Goal: Book appointment/travel/reservation

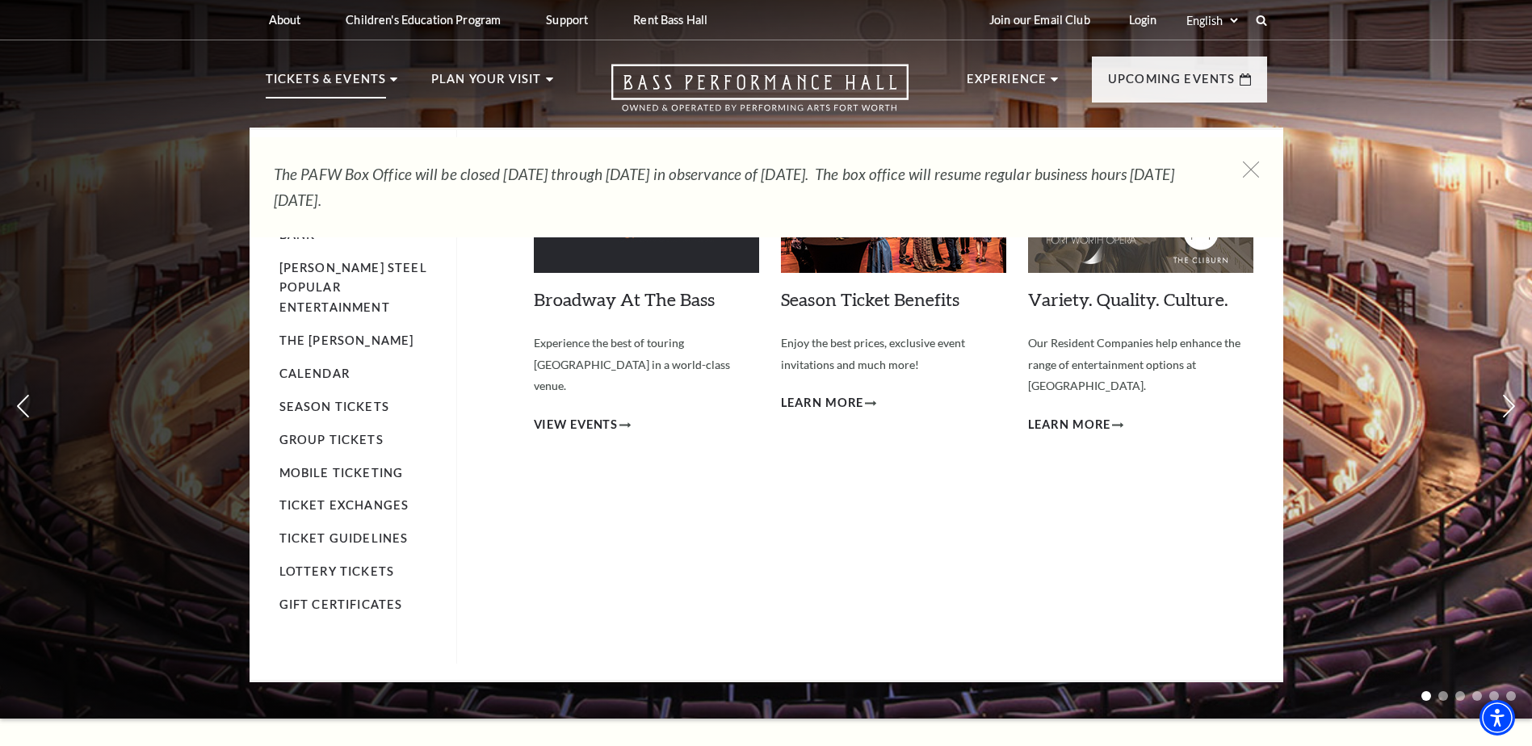
drag, startPoint x: 405, startPoint y: 446, endPoint x: 402, endPoint y: 302, distance: 143.8
click at [338, 367] on link "Calendar" at bounding box center [314, 374] width 70 height 14
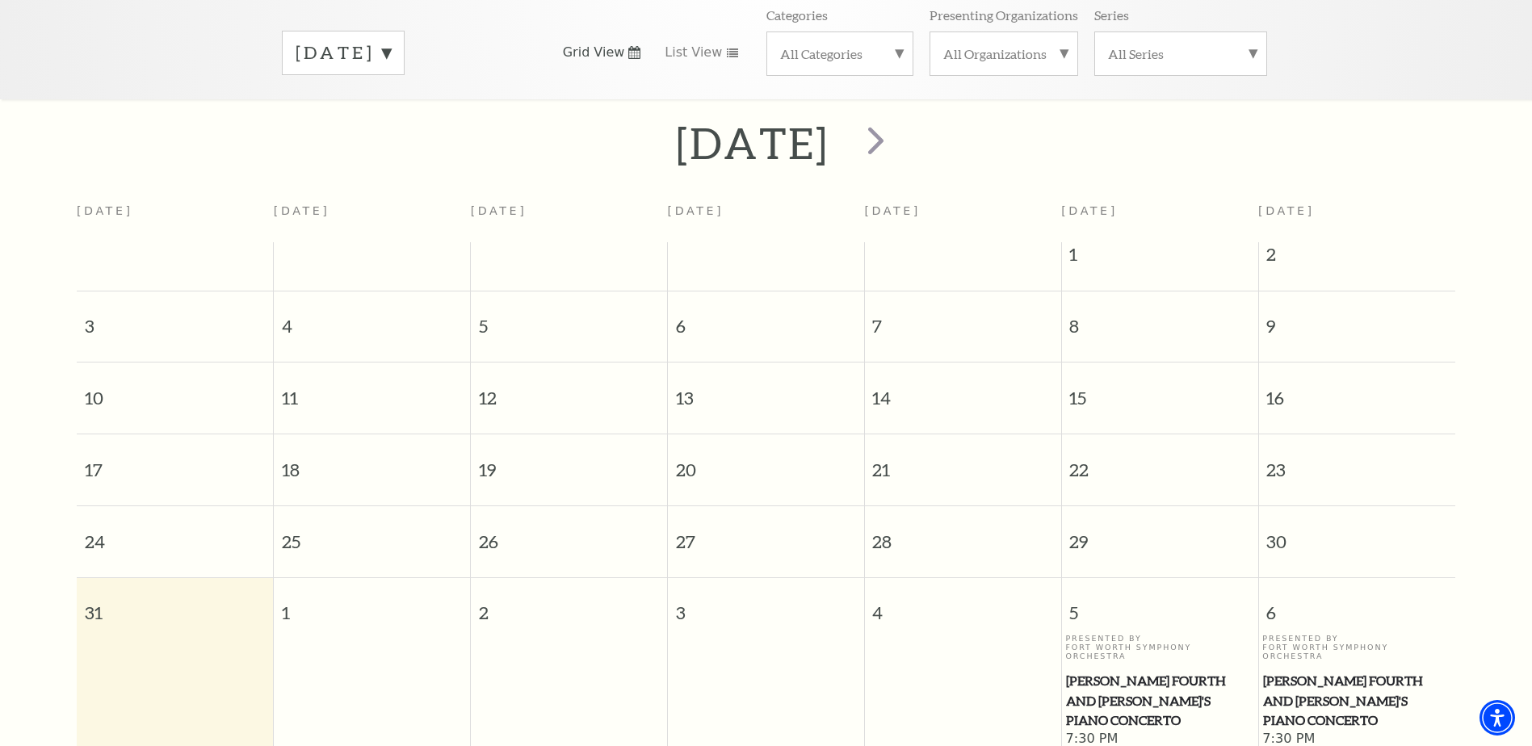
scroll to position [224, 0]
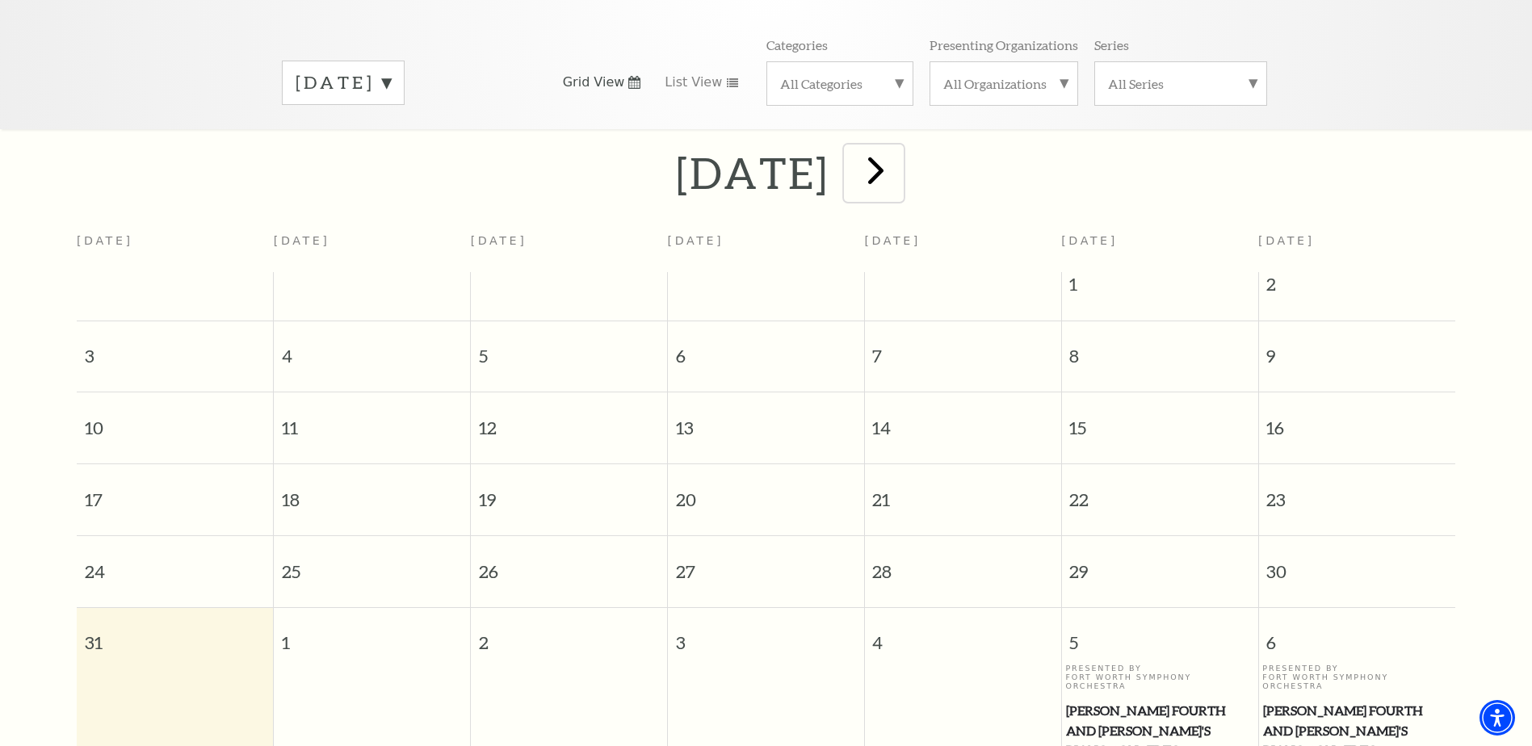
click at [899, 162] on span "next" at bounding box center [876, 170] width 46 height 46
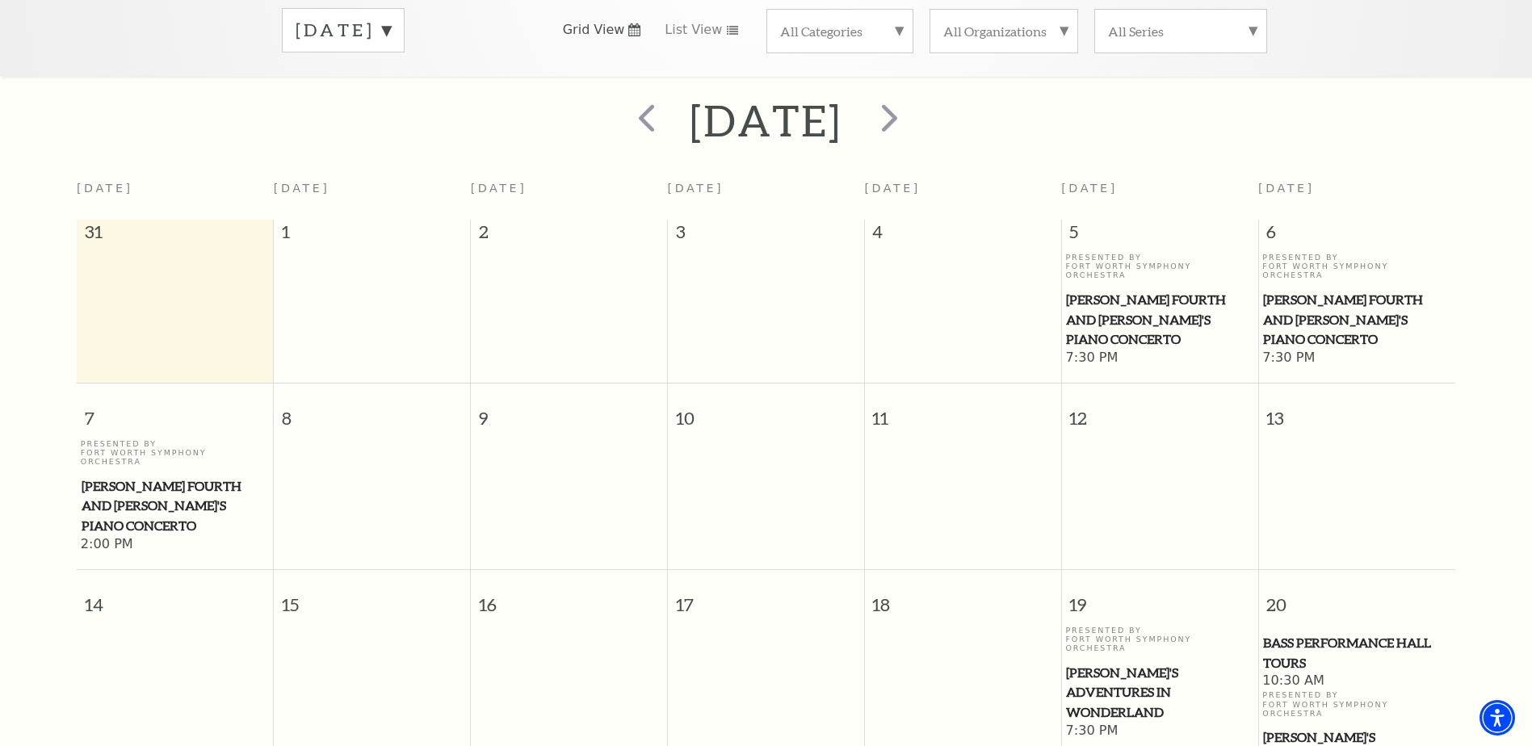
scroll to position [304, 0]
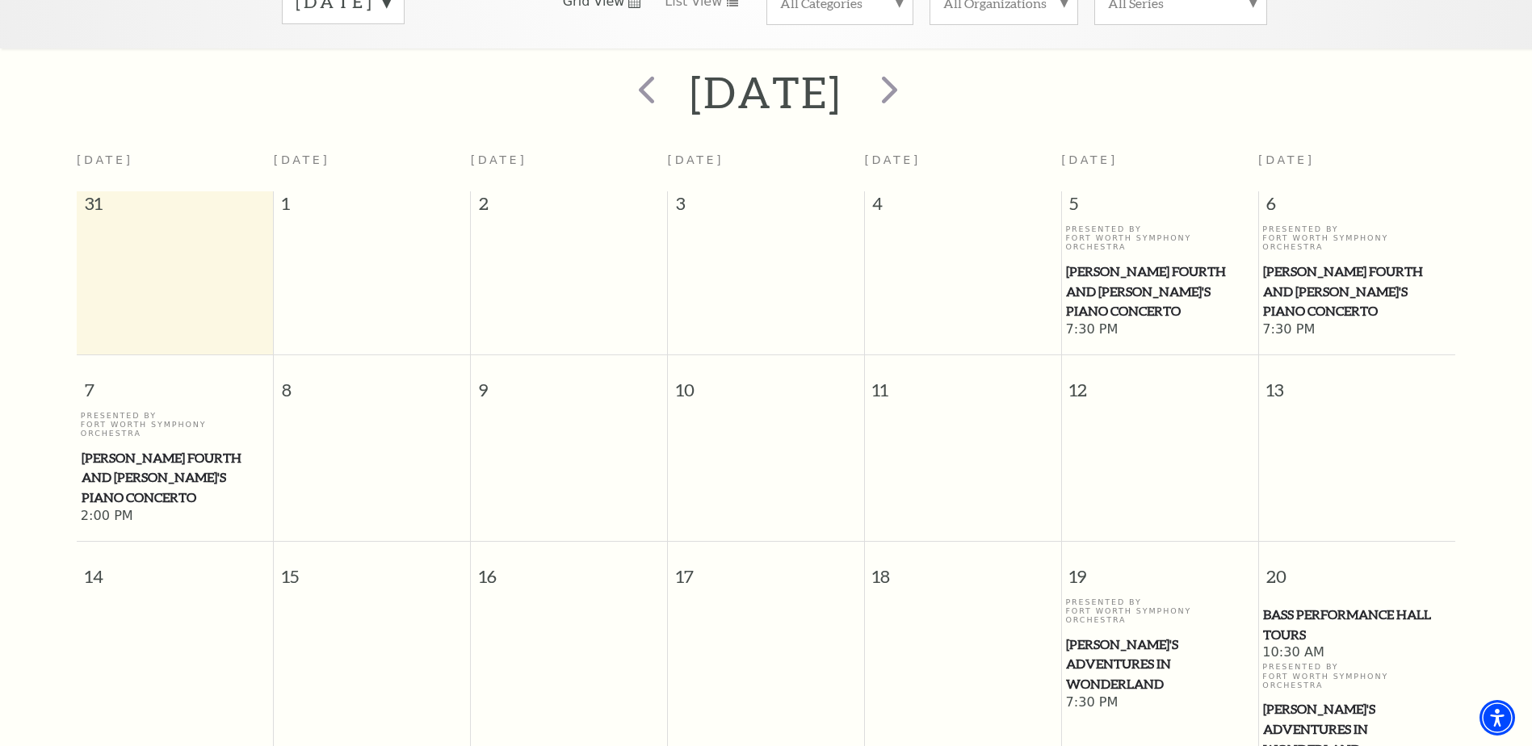
click at [1139, 635] on span "[PERSON_NAME]'s Adventures in Wonderland" at bounding box center [1159, 665] width 187 height 60
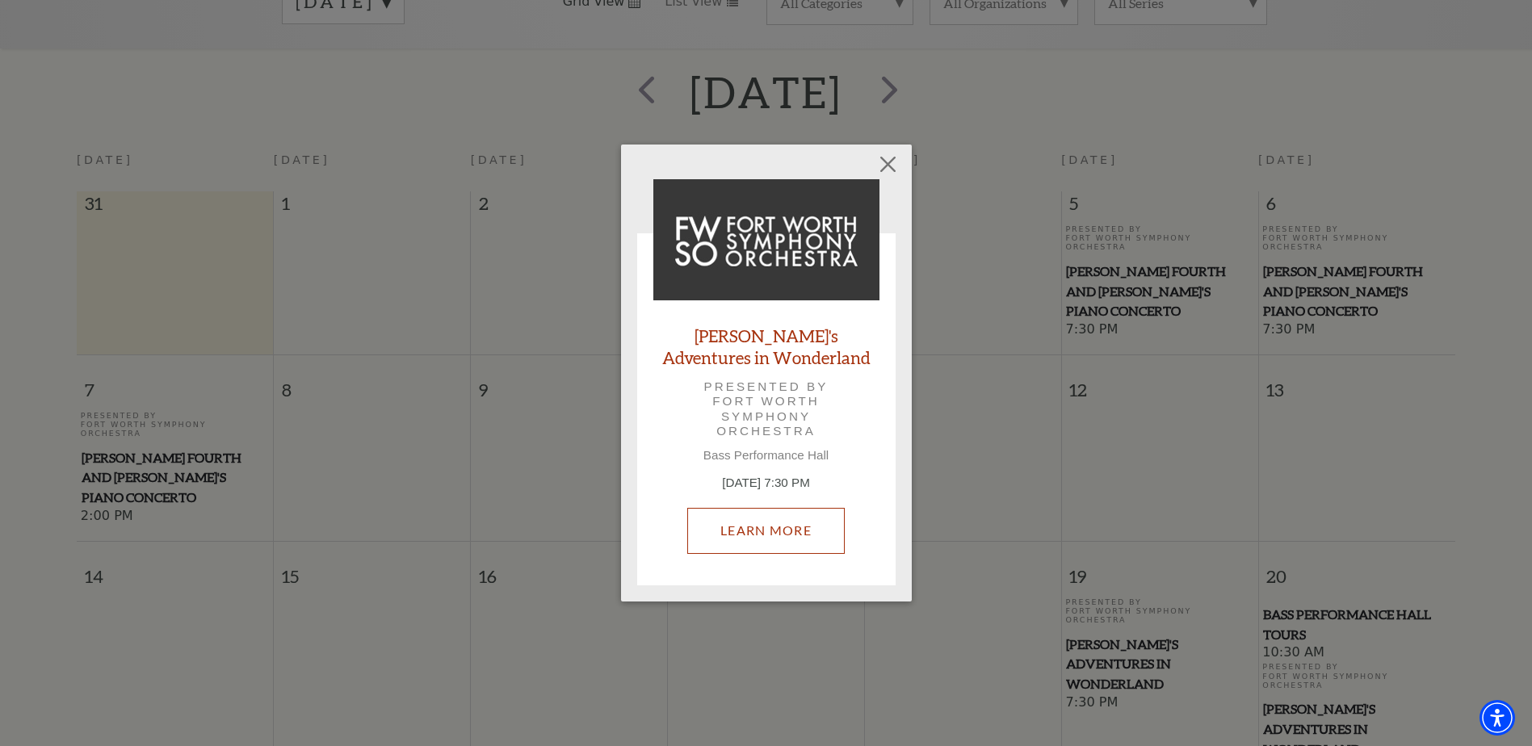
click at [766, 544] on link "Learn More" at bounding box center [765, 530] width 157 height 45
